Goal: Task Accomplishment & Management: Manage account settings

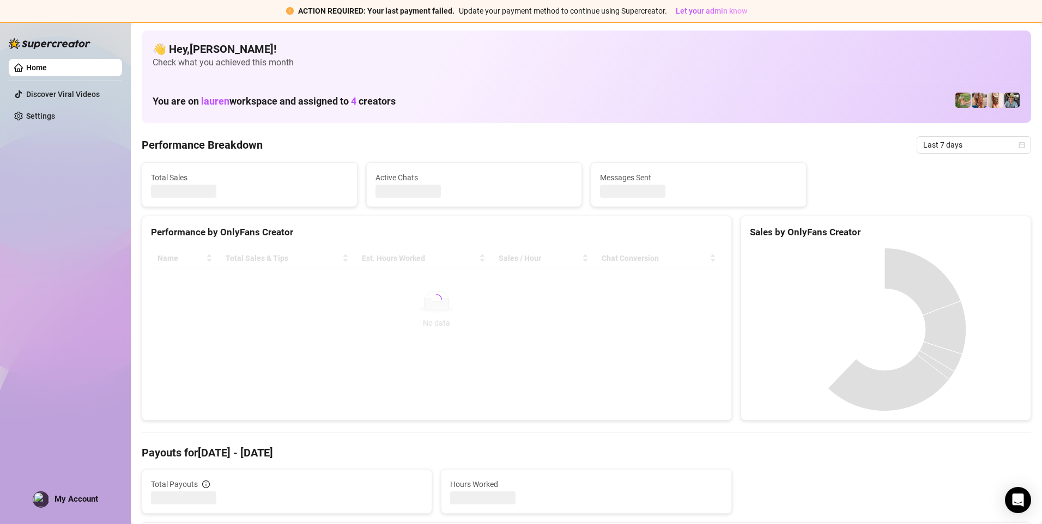
click at [64, 415] on span "My Account" at bounding box center [77, 499] width 44 height 10
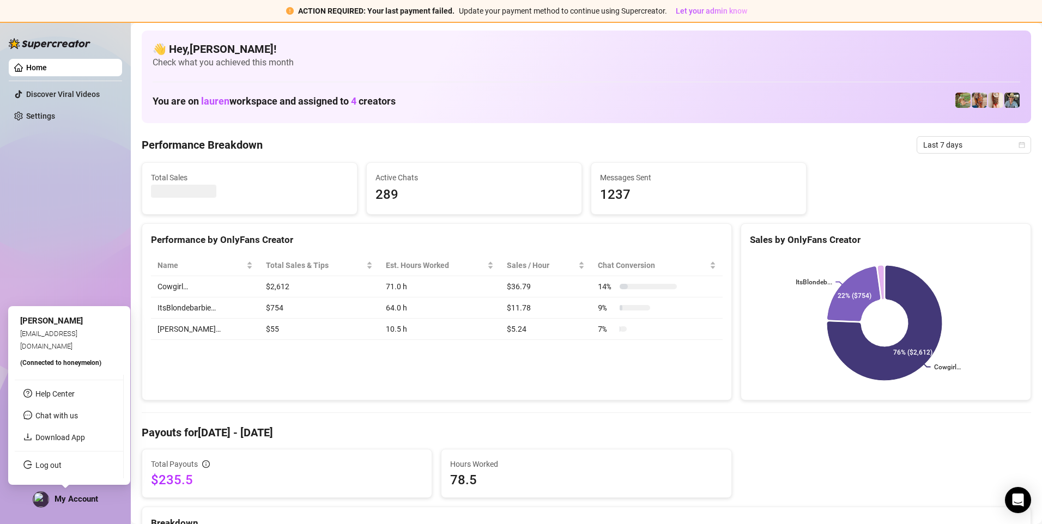
click at [52, 415] on link "Log out" at bounding box center [48, 465] width 26 height 9
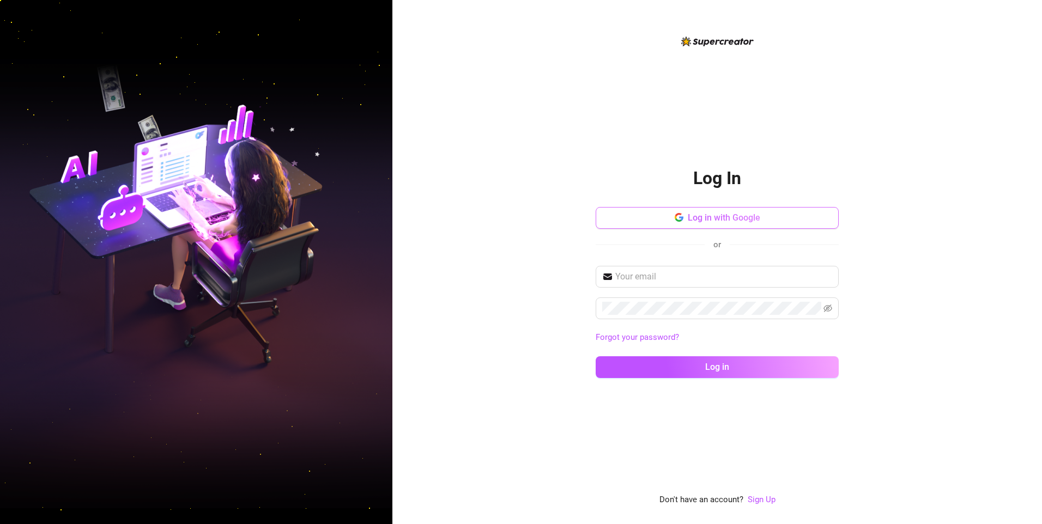
click at [644, 226] on button "Log in with Google" at bounding box center [717, 218] width 243 height 22
